Goal: Task Accomplishment & Management: Use online tool/utility

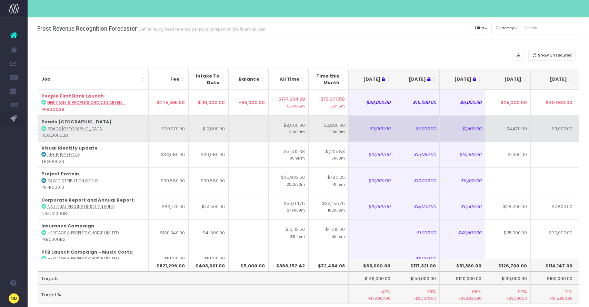
scroll to position [0, 104]
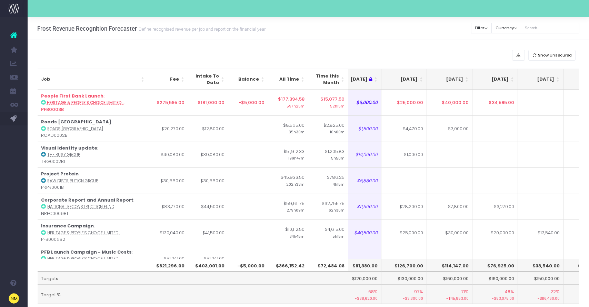
click at [451, 264] on th "$114,147.00" at bounding box center [449, 265] width 45 height 13
drag, startPoint x: 451, startPoint y: 264, endPoint x: 455, endPoint y: 265, distance: 4.5
click at [455, 265] on th "$114,147.00" at bounding box center [449, 265] width 45 height 13
copy th "114,147.00"
click at [455, 77] on th "[DATE]" at bounding box center [449, 79] width 45 height 21
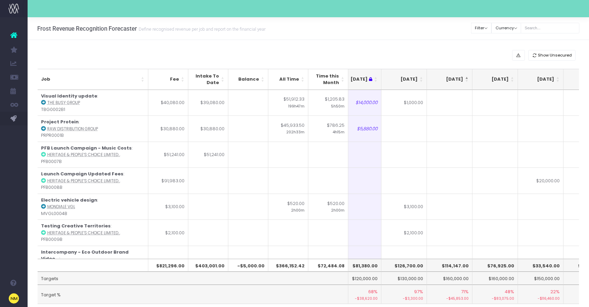
click at [455, 77] on th "[DATE]" at bounding box center [449, 79] width 45 height 21
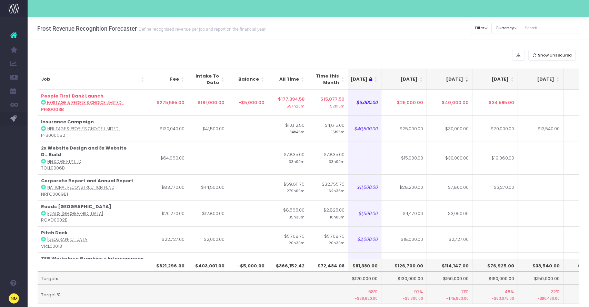
click at [448, 72] on th "[DATE]" at bounding box center [449, 79] width 45 height 21
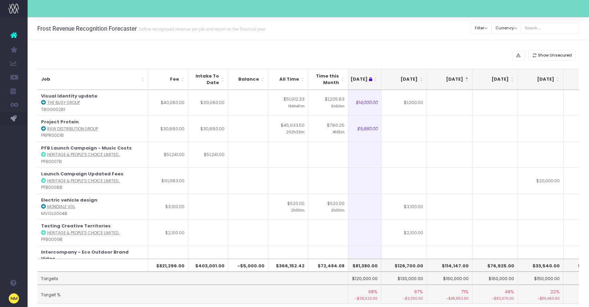
click at [450, 89] on th "[DATE]" at bounding box center [449, 79] width 45 height 21
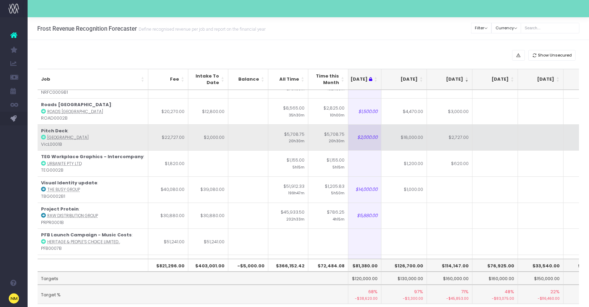
scroll to position [81, 104]
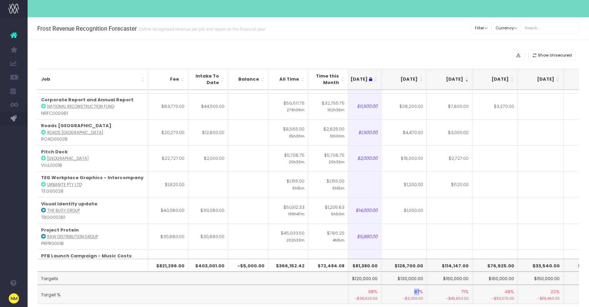
drag, startPoint x: 420, startPoint y: 292, endPoint x: 414, endPoint y: 291, distance: 6.3
click at [414, 291] on td "97% -$3,300.00" at bounding box center [403, 294] width 45 height 19
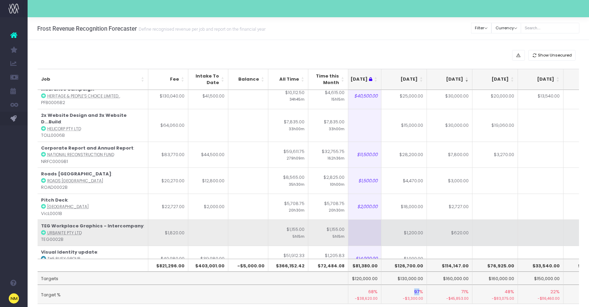
scroll to position [32, 104]
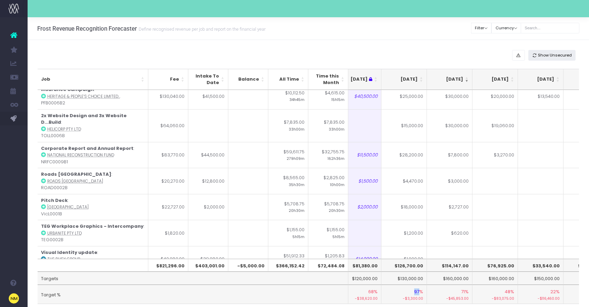
click at [555, 56] on span "Show Unsecured" at bounding box center [555, 55] width 34 height 6
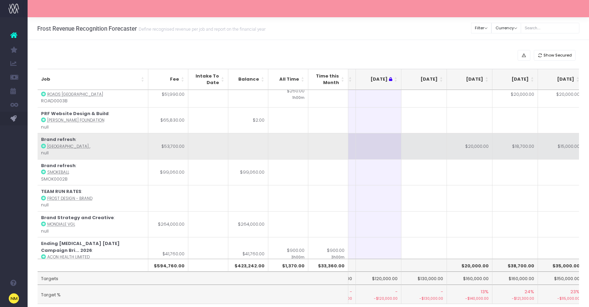
scroll to position [38, 84]
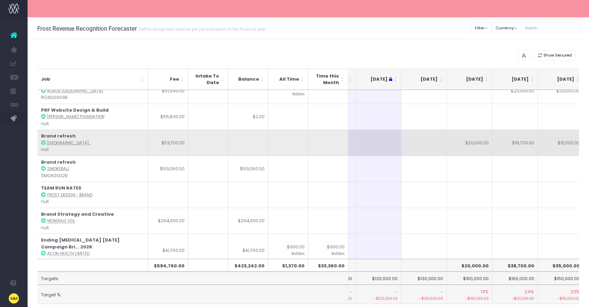
click at [475, 140] on td "$20,000.00" at bounding box center [469, 143] width 45 height 26
type input "$20,000.00"
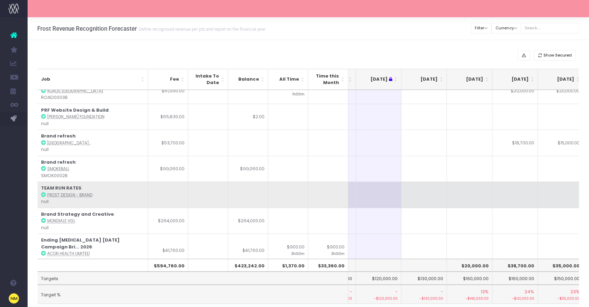
click at [472, 204] on td at bounding box center [469, 195] width 45 height 26
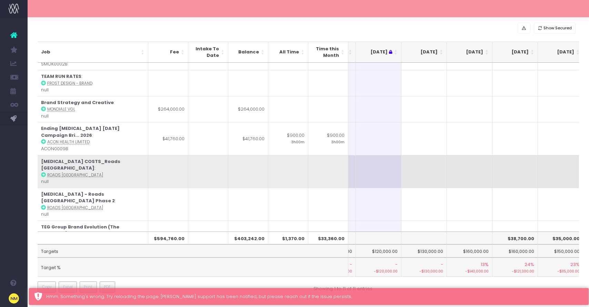
scroll to position [76, 84]
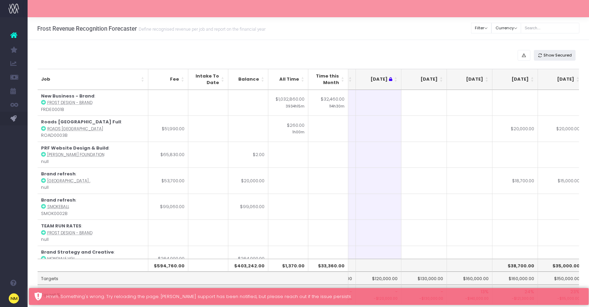
click at [566, 55] on span "Show Secured" at bounding box center [557, 55] width 28 height 6
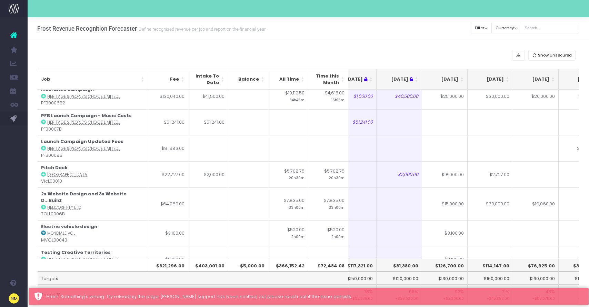
scroll to position [140, 63]
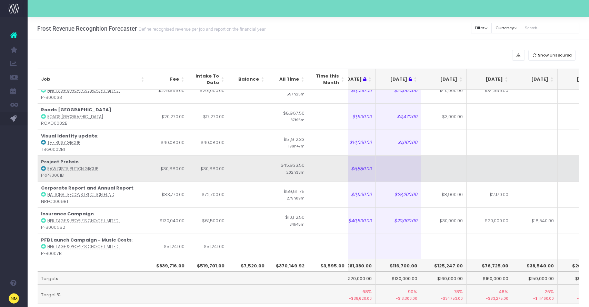
scroll to position [0, 64]
